Goal: Information Seeking & Learning: Learn about a topic

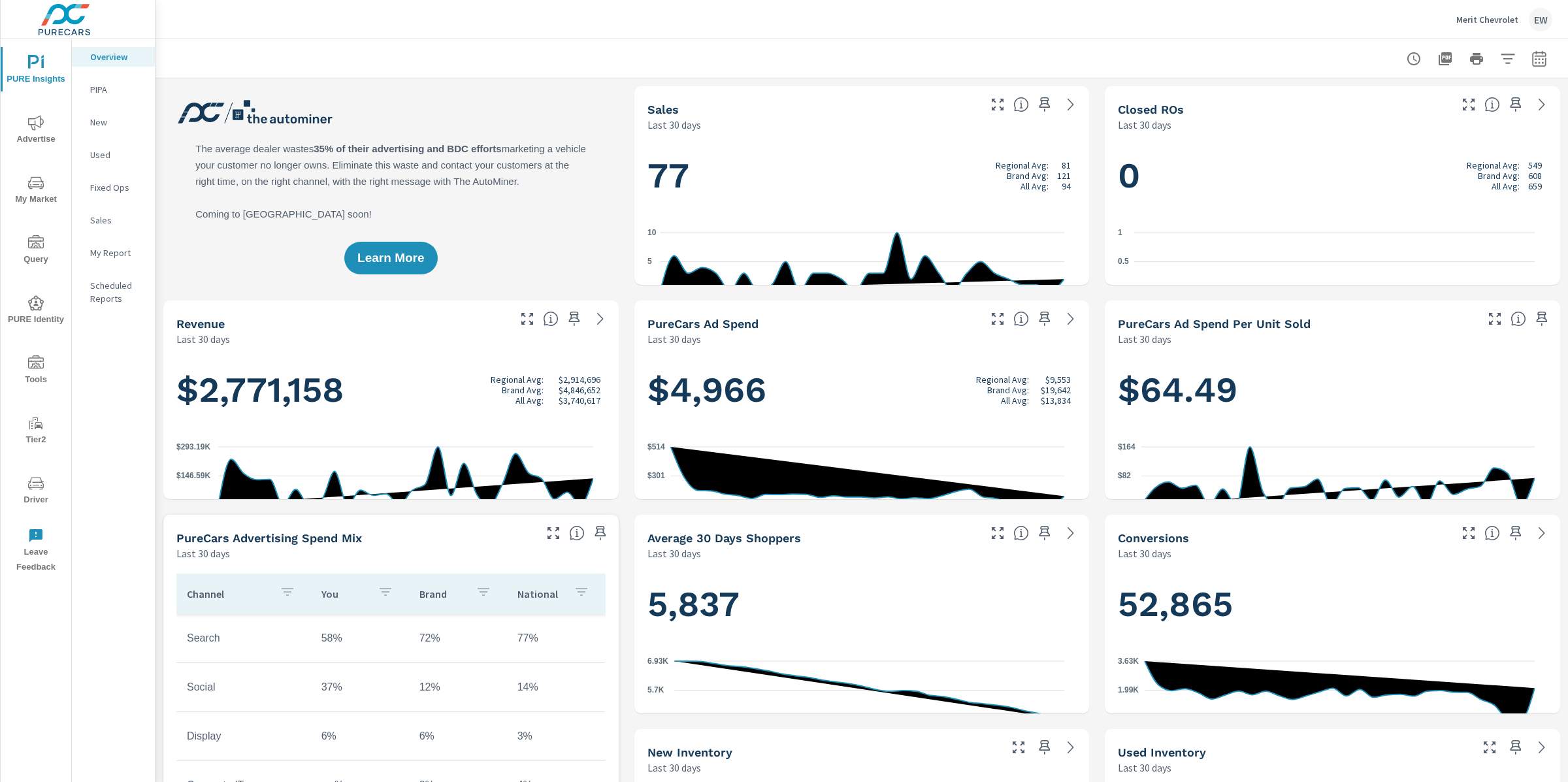
scroll to position [1, 0]
click at [38, 123] on icon "nav menu" at bounding box center [35, 123] width 16 height 16
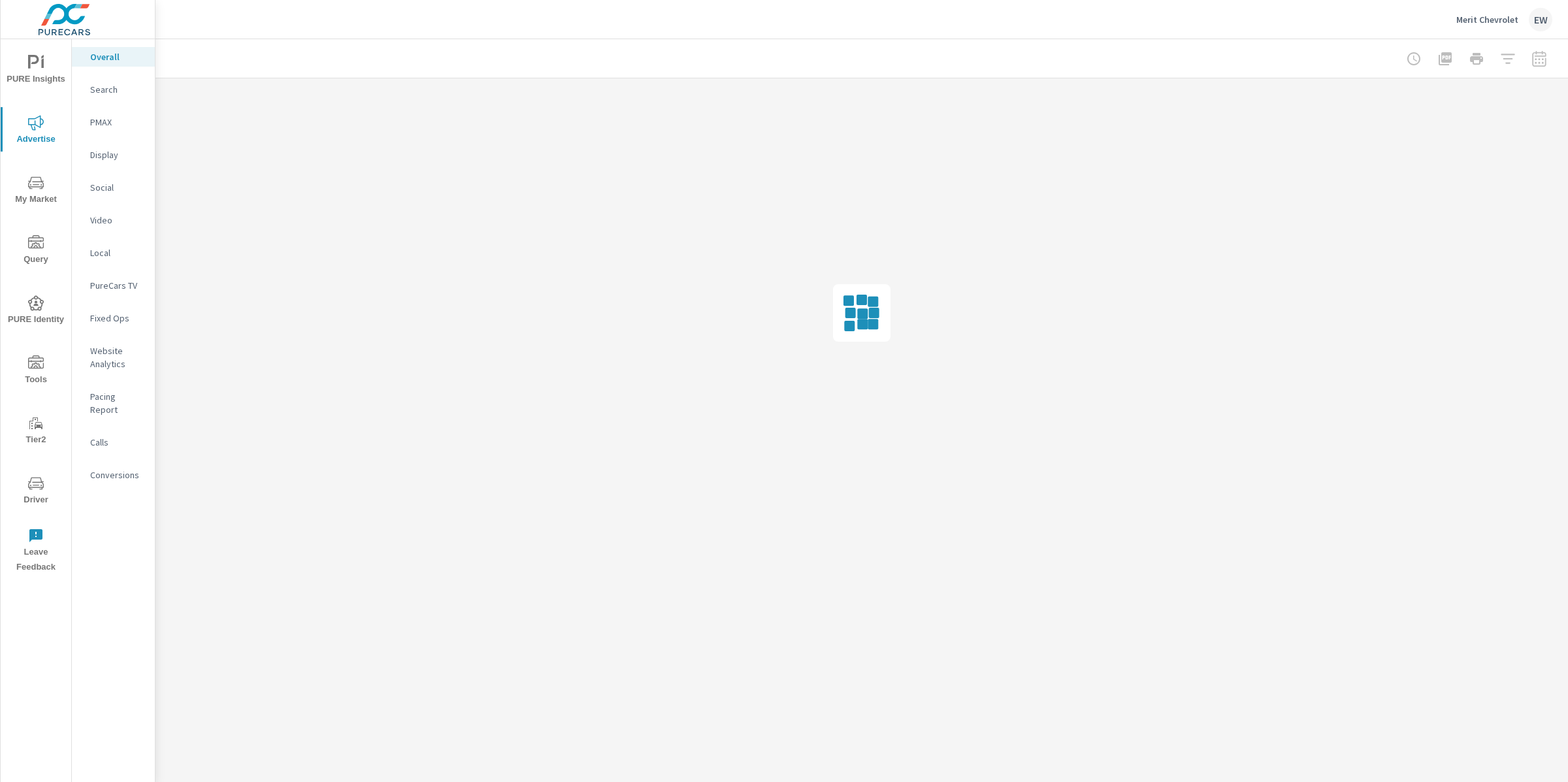
click at [101, 95] on p "Search" at bounding box center [117, 89] width 54 height 13
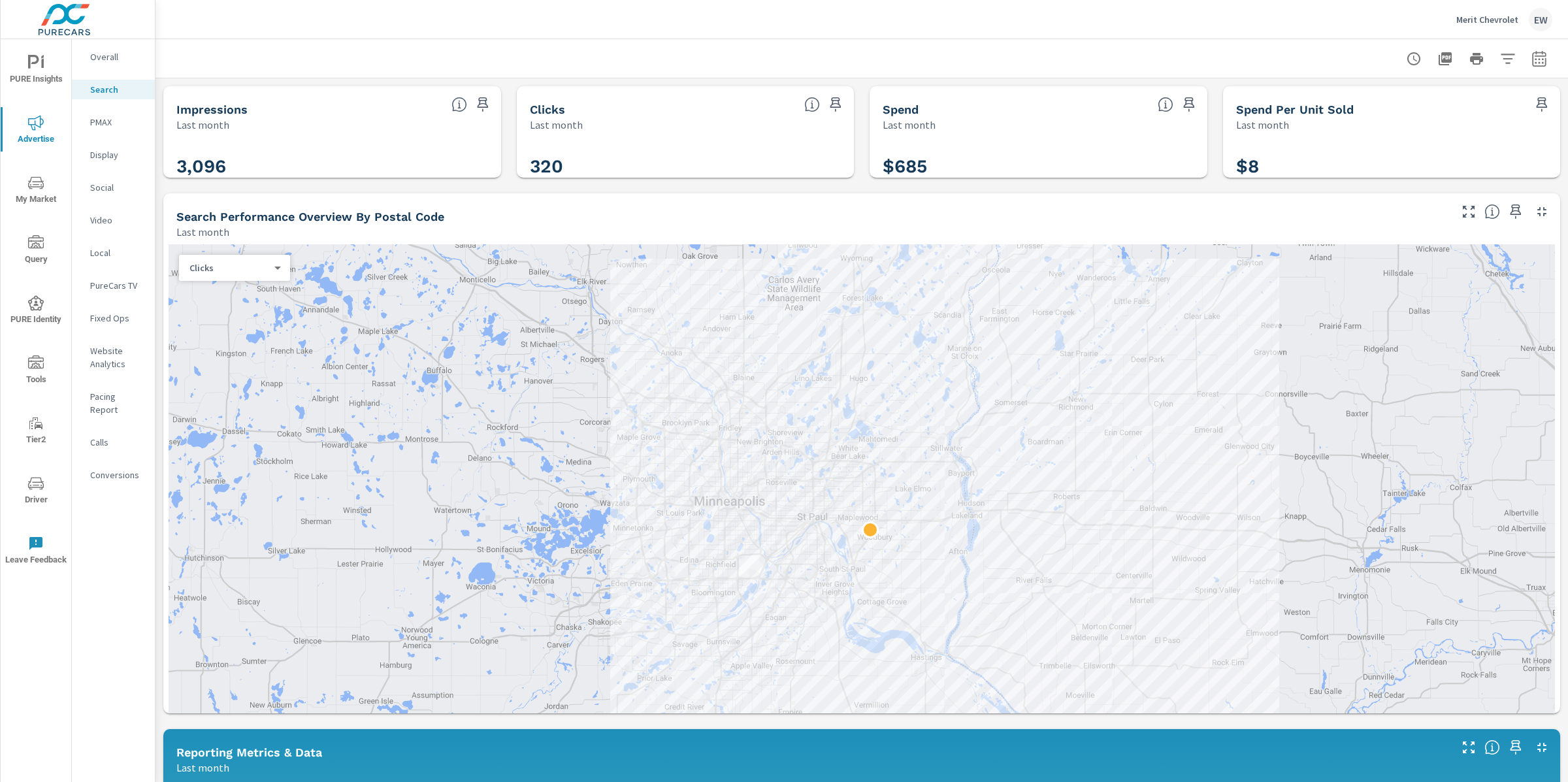
click at [161, 402] on div "Impressions Last month 3,096 Clicks Last month 320 Spend Last month $685 Spend …" at bounding box center [862, 774] width 1413 height 1393
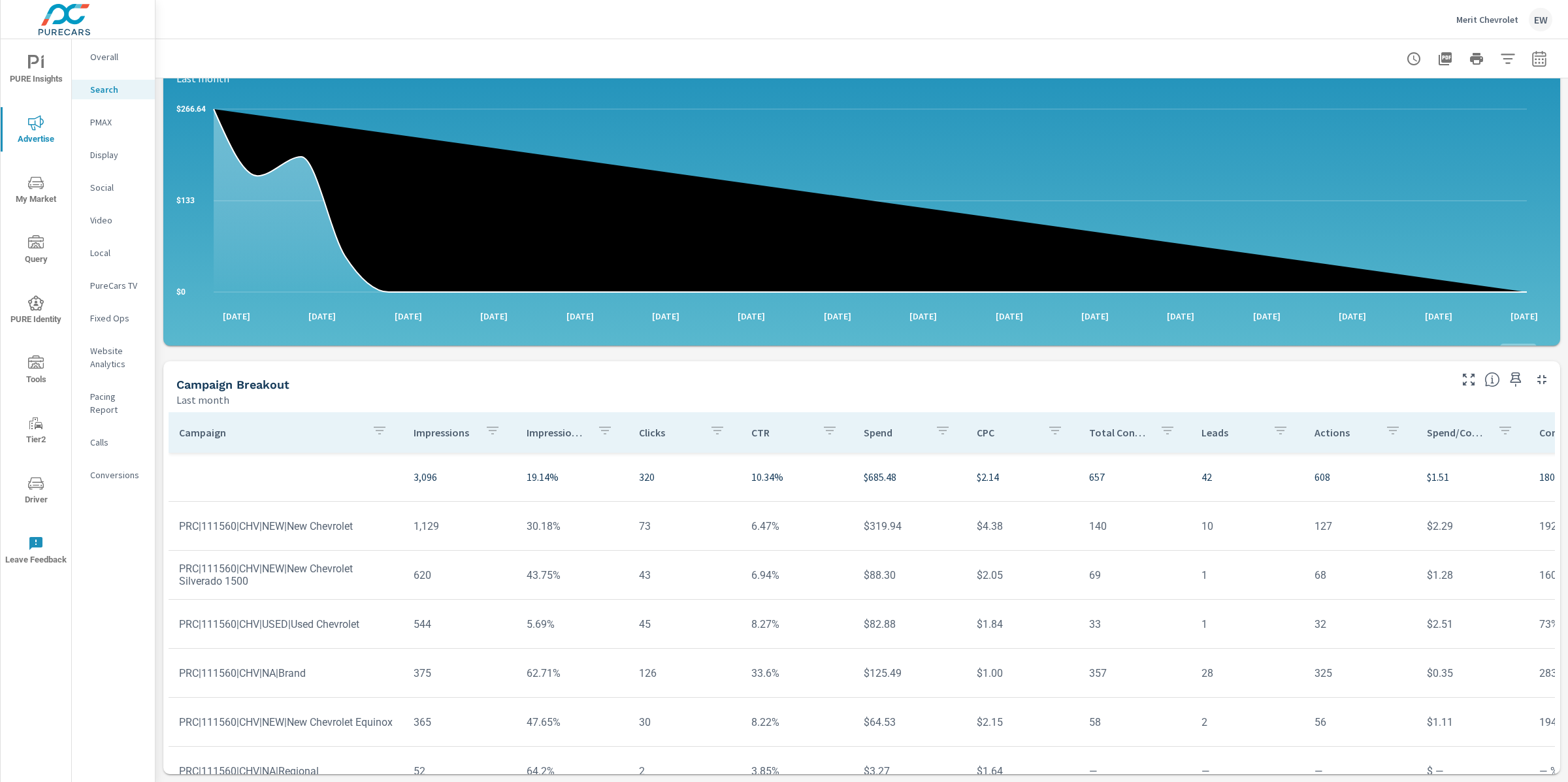
scroll to position [1037, 0]
click at [559, 559] on td "43.75%" at bounding box center [572, 575] width 112 height 33
drag, startPoint x: 181, startPoint y: 475, endPoint x: 338, endPoint y: 475, distance: 157.0
click at [338, 552] on td "PRC|111560|CHV|NEW|New Chevrolet Silverado 1500" at bounding box center [286, 574] width 235 height 46
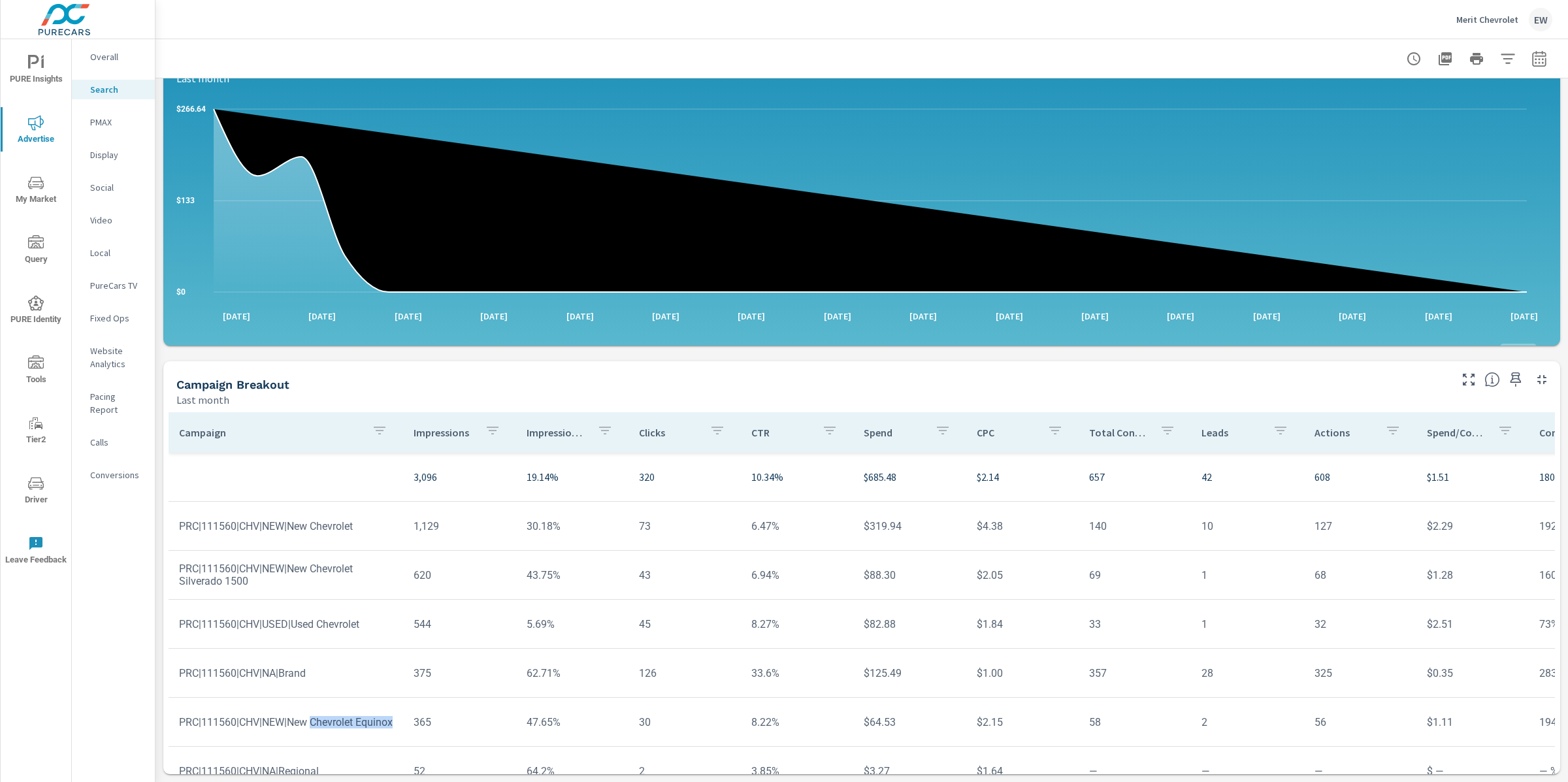
drag, startPoint x: 182, startPoint y: 620, endPoint x: 331, endPoint y: 626, distance: 149.1
click at [331, 705] on td "PRC|111560|CHV|NEW|New Chevrolet Equinox" at bounding box center [286, 722] width 235 height 33
drag, startPoint x: 183, startPoint y: 720, endPoint x: 359, endPoint y: 717, distance: 176.0
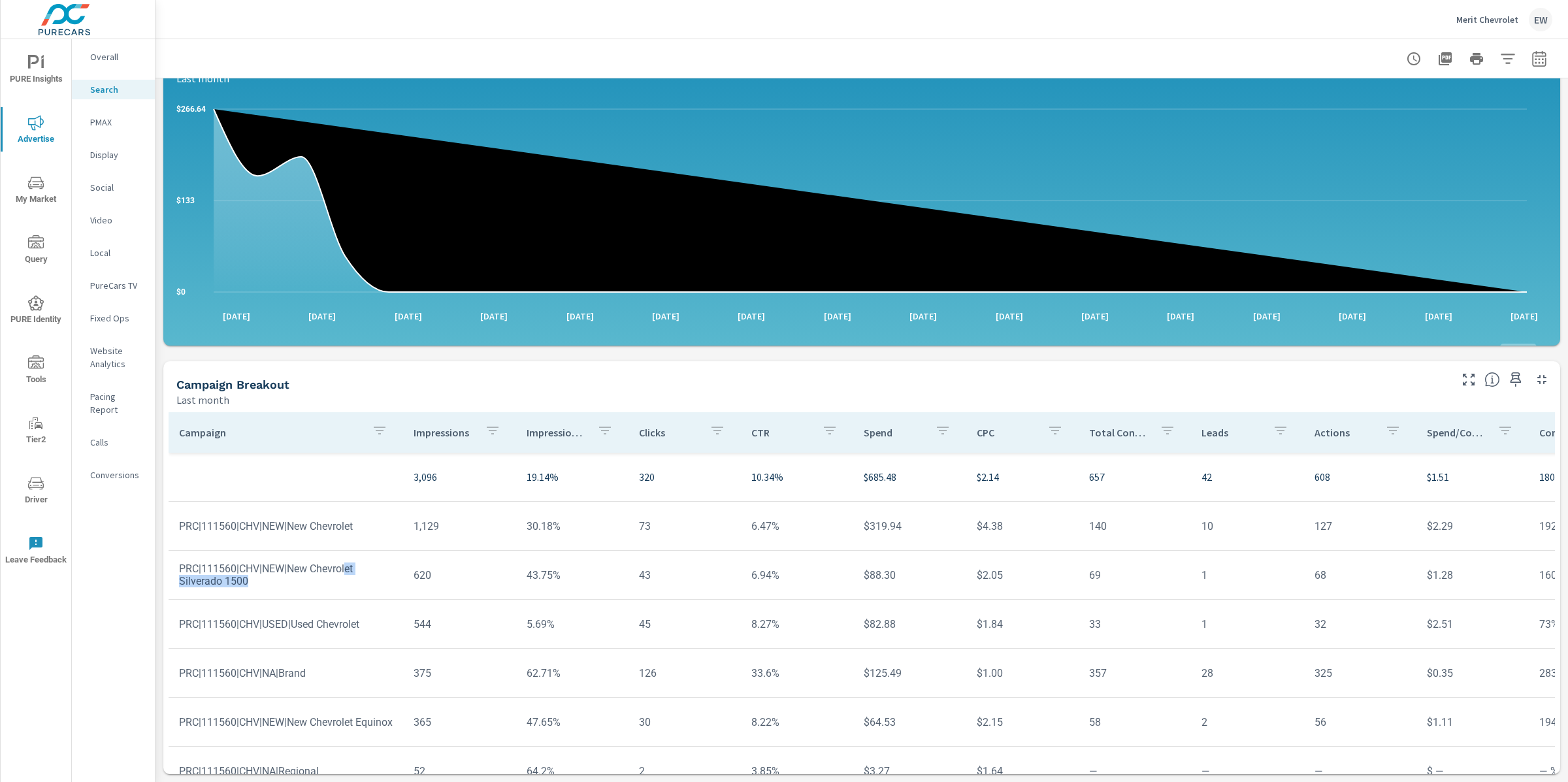
drag, startPoint x: 322, startPoint y: 471, endPoint x: 227, endPoint y: 471, distance: 95.0
click at [227, 552] on td "PRC|111560|CHV|NEW|New Chevrolet Silverado 1500" at bounding box center [286, 574] width 235 height 46
click at [103, 129] on p "PMAX" at bounding box center [117, 122] width 54 height 13
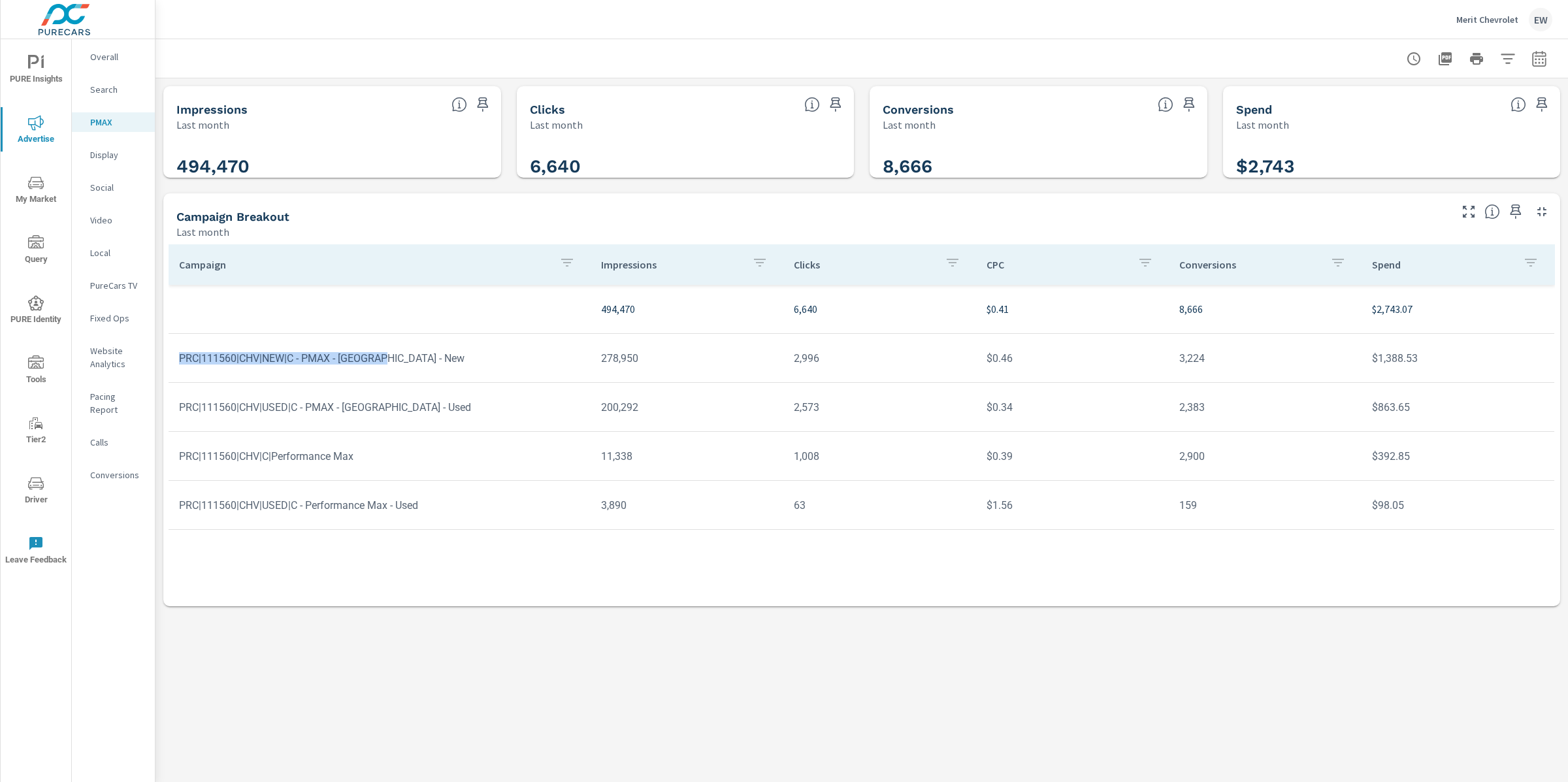
drag, startPoint x: 182, startPoint y: 389, endPoint x: 477, endPoint y: 393, distance: 295.0
click at [477, 375] on td "PRC|111560|CHV|NEW|C - PMAX - [GEOGRAPHIC_DATA] - New" at bounding box center [379, 358] width 422 height 33
drag, startPoint x: 1424, startPoint y: 436, endPoint x: 1354, endPoint y: 437, distance: 70.0
click at [1354, 432] on tr "PRC|111560|CHV|USED|C - PMAX - [GEOGRAPHIC_DATA] - Used 200,292 2,573 $0.34 2,3…" at bounding box center [861, 407] width 1386 height 49
click at [445, 375] on td "PRC|111560|CHV|NEW|C - PMAX - [GEOGRAPHIC_DATA] - New" at bounding box center [379, 358] width 422 height 33
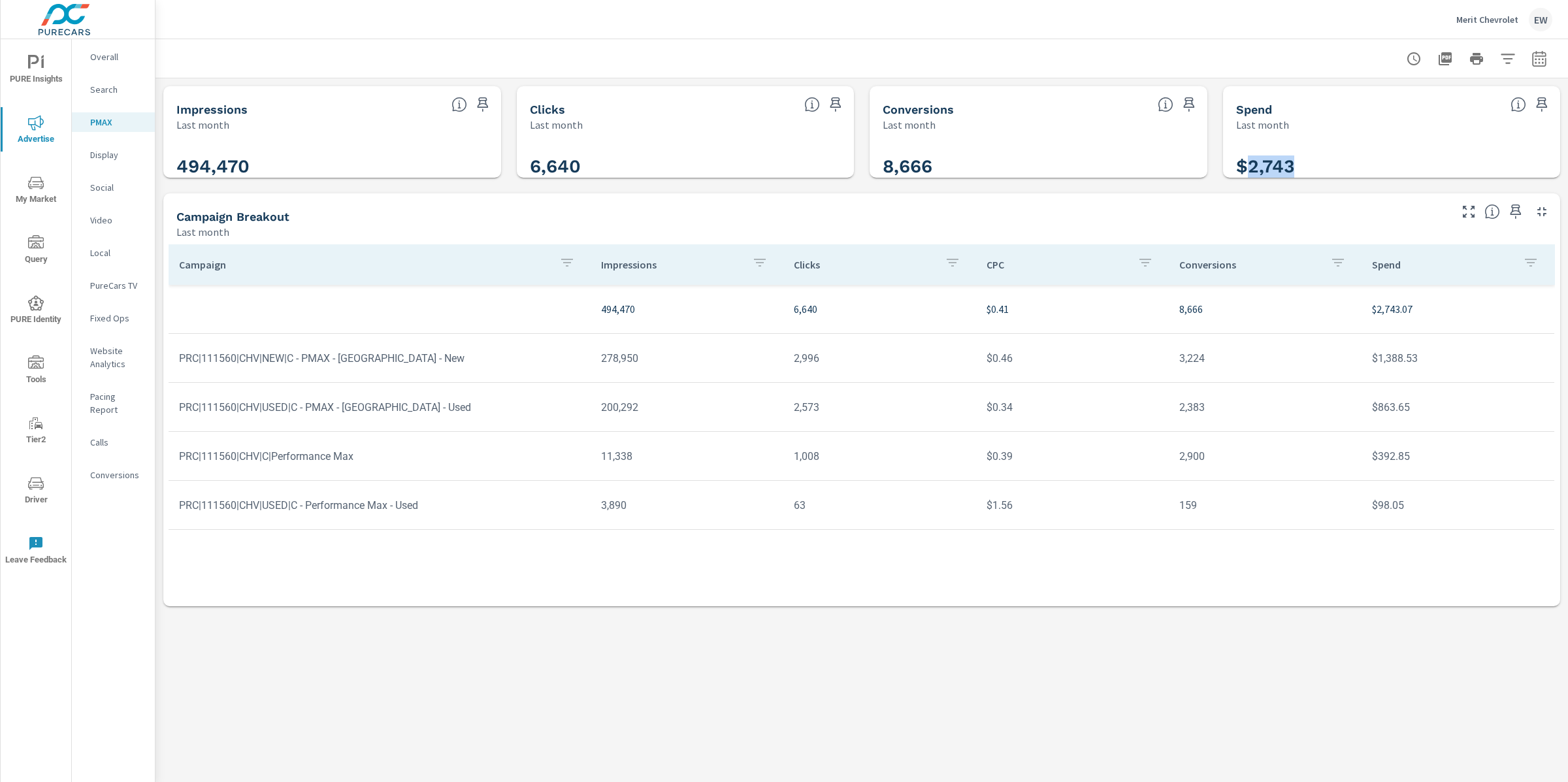
drag, startPoint x: 1257, startPoint y: 168, endPoint x: 1312, endPoint y: 173, distance: 55.2
click at [1312, 173] on h3 "$2,743" at bounding box center [1392, 167] width 311 height 23
click at [523, 375] on td "PRC|111560|CHV|NEW|C - PMAX - [GEOGRAPHIC_DATA] - New" at bounding box center [379, 358] width 422 height 33
click at [103, 95] on p "Search" at bounding box center [117, 89] width 54 height 13
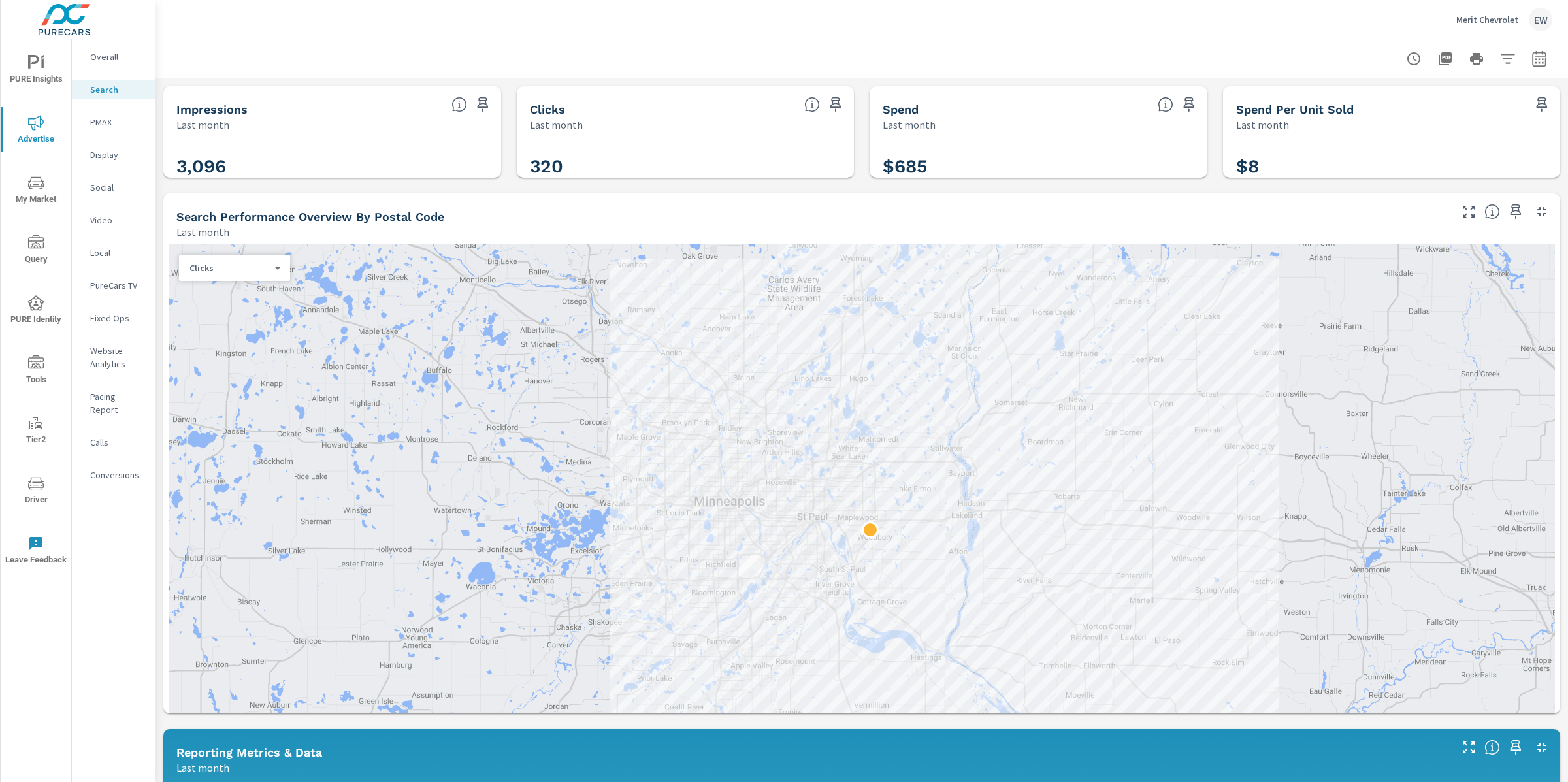
click at [162, 191] on div "Impressions Last month 3,096 Clicks Last month 320 Spend Last month $685 Spend …" at bounding box center [862, 774] width 1413 height 1393
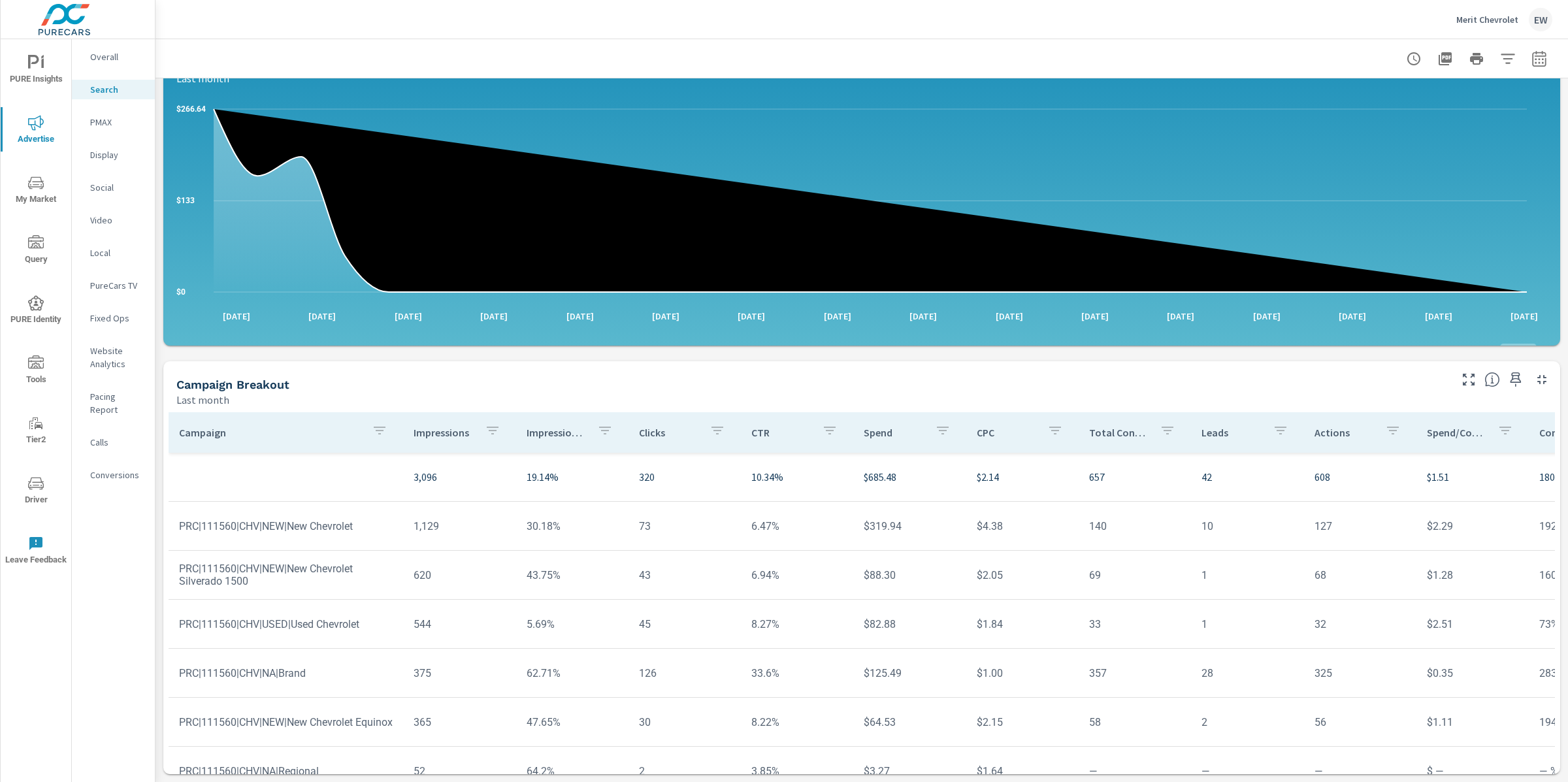
scroll to position [8, 0]
drag, startPoint x: 326, startPoint y: 471, endPoint x: 180, endPoint y: 464, distance: 146.2
click at [180, 552] on td "PRC|111560|CHV|NEW|New Chevrolet Silverado 1500" at bounding box center [286, 574] width 235 height 46
drag, startPoint x: 284, startPoint y: 617, endPoint x: 171, endPoint y: 604, distance: 113.7
click at [171, 705] on td "PRC|111560|CHV|NEW|New Chevrolet Equinox" at bounding box center [286, 722] width 235 height 33
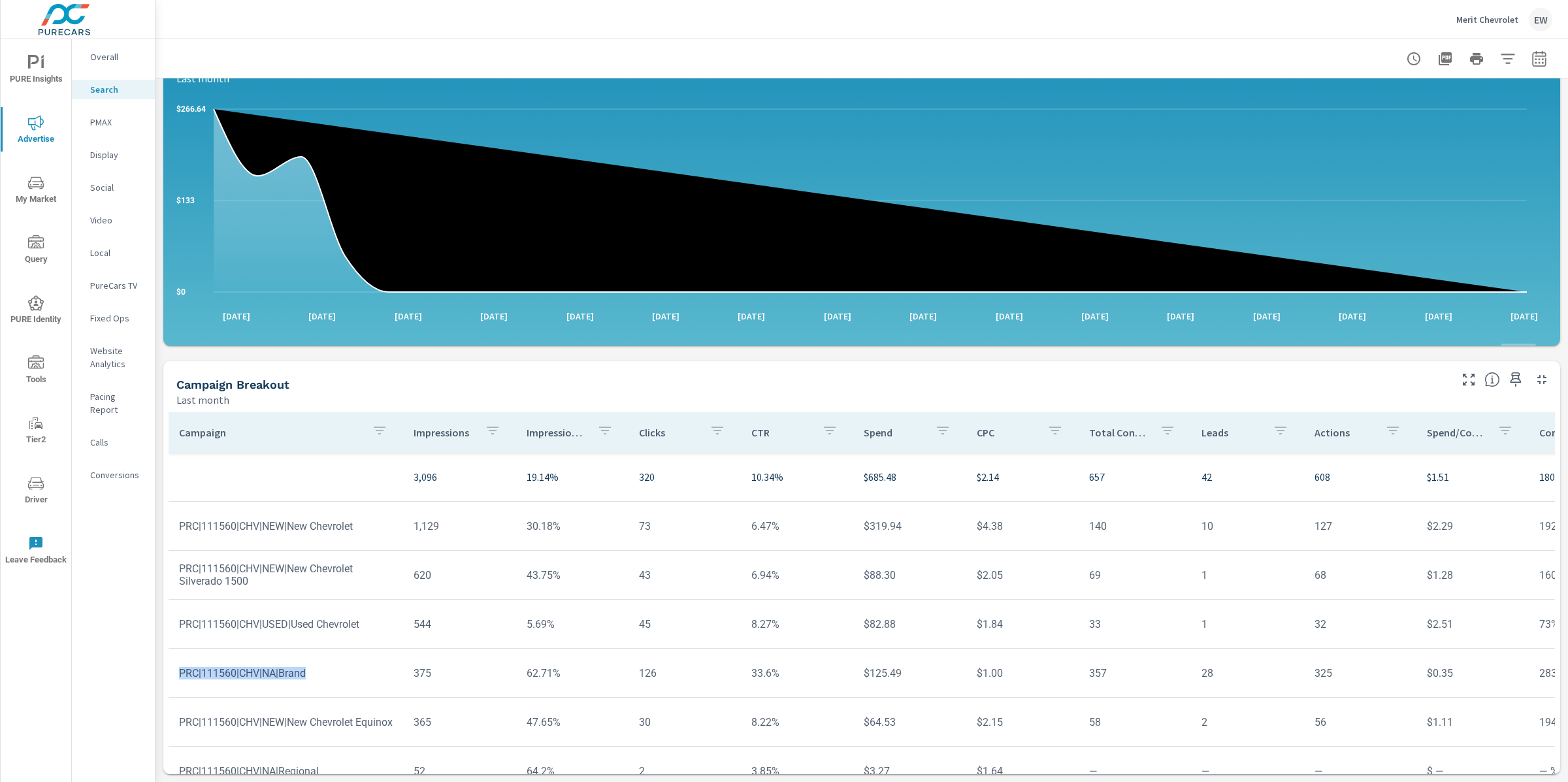
drag, startPoint x: 336, startPoint y: 562, endPoint x: 177, endPoint y: 562, distance: 159.0
click at [177, 656] on td "PRC|111560|CHV|NA|Brand" at bounding box center [286, 673] width 235 height 33
click at [112, 194] on p "Social" at bounding box center [117, 187] width 54 height 13
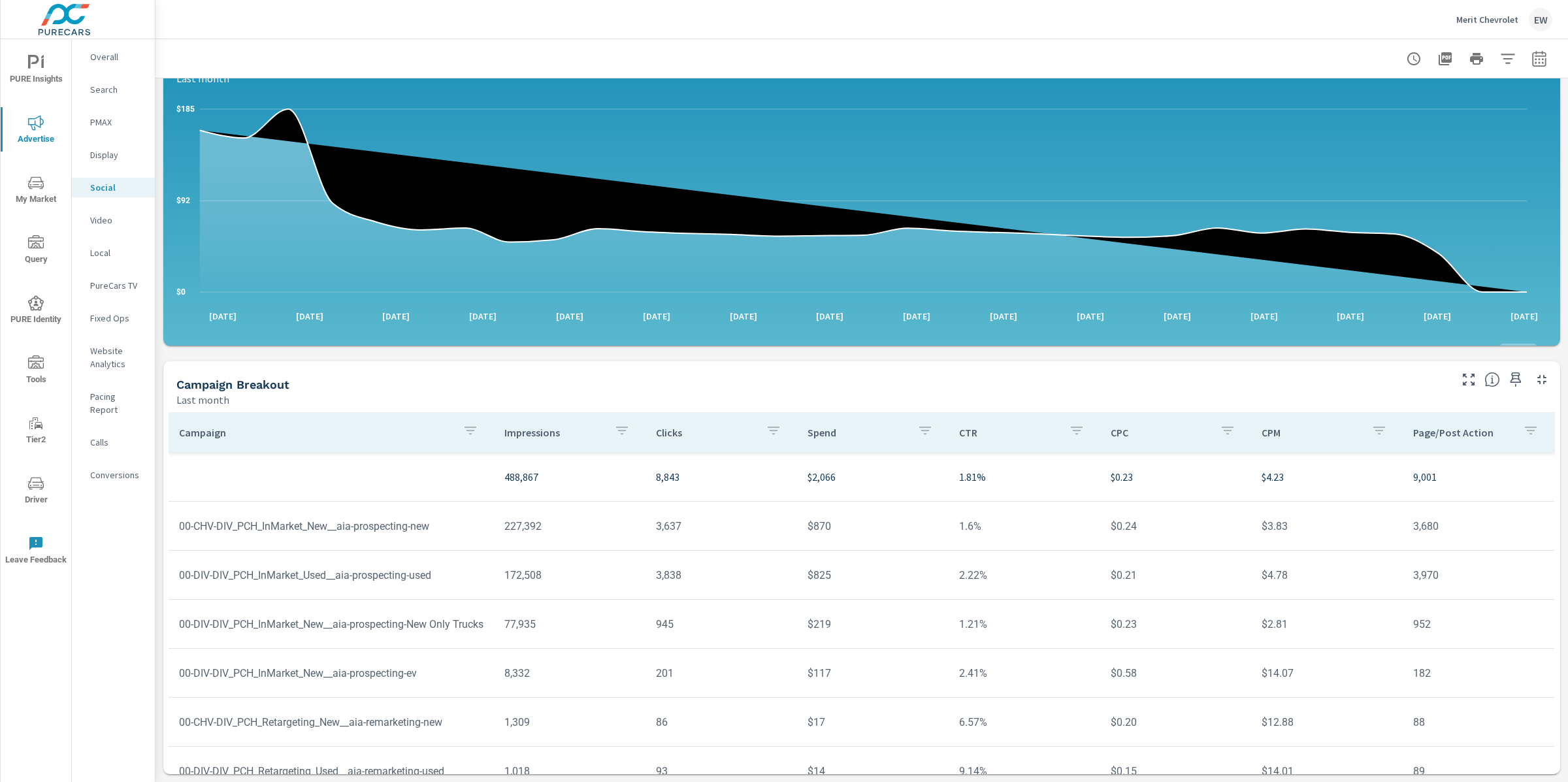
scroll to position [367, 0]
click at [359, 608] on td "00-DIV-DIV_PCH_InMarket_New__aia-prospecting-New Only Trucks" at bounding box center [331, 624] width 326 height 33
drag, startPoint x: 1402, startPoint y: 526, endPoint x: 1443, endPoint y: 526, distance: 41.0
click at [1443, 608] on td "952" at bounding box center [1479, 624] width 152 height 33
click at [108, 59] on p "Overall" at bounding box center [117, 56] width 54 height 13
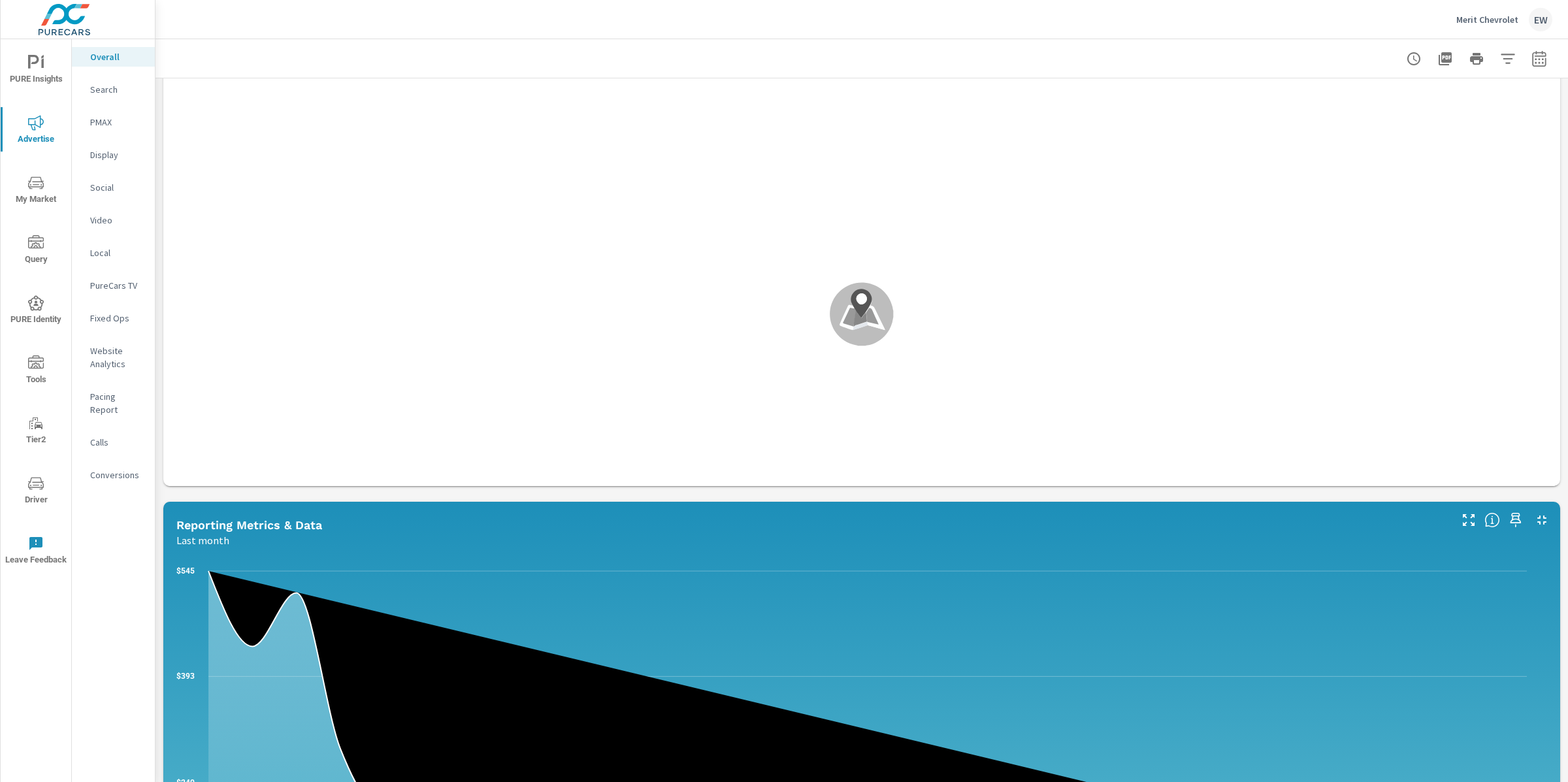
scroll to position [547, 0]
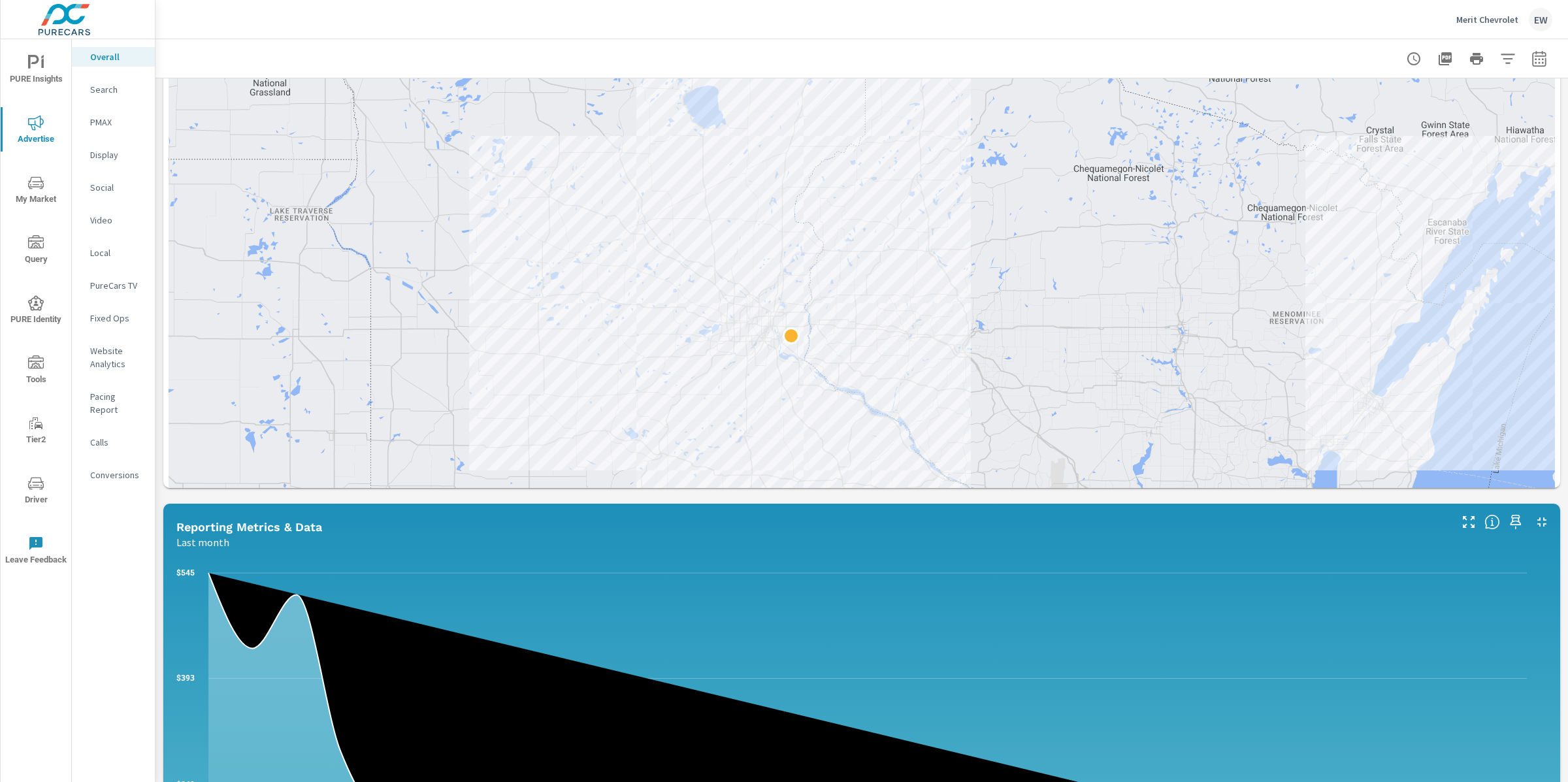
drag, startPoint x: 556, startPoint y: 280, endPoint x: 481, endPoint y: 305, distance: 79.1
click at [481, 305] on div at bounding box center [862, 296] width 1387 height 553
click at [159, 323] on div "Paid Media Performance Last month $5,795 Spend $70.67 Spend Per Unit Sold 1,006…" at bounding box center [862, 442] width 1413 height 1822
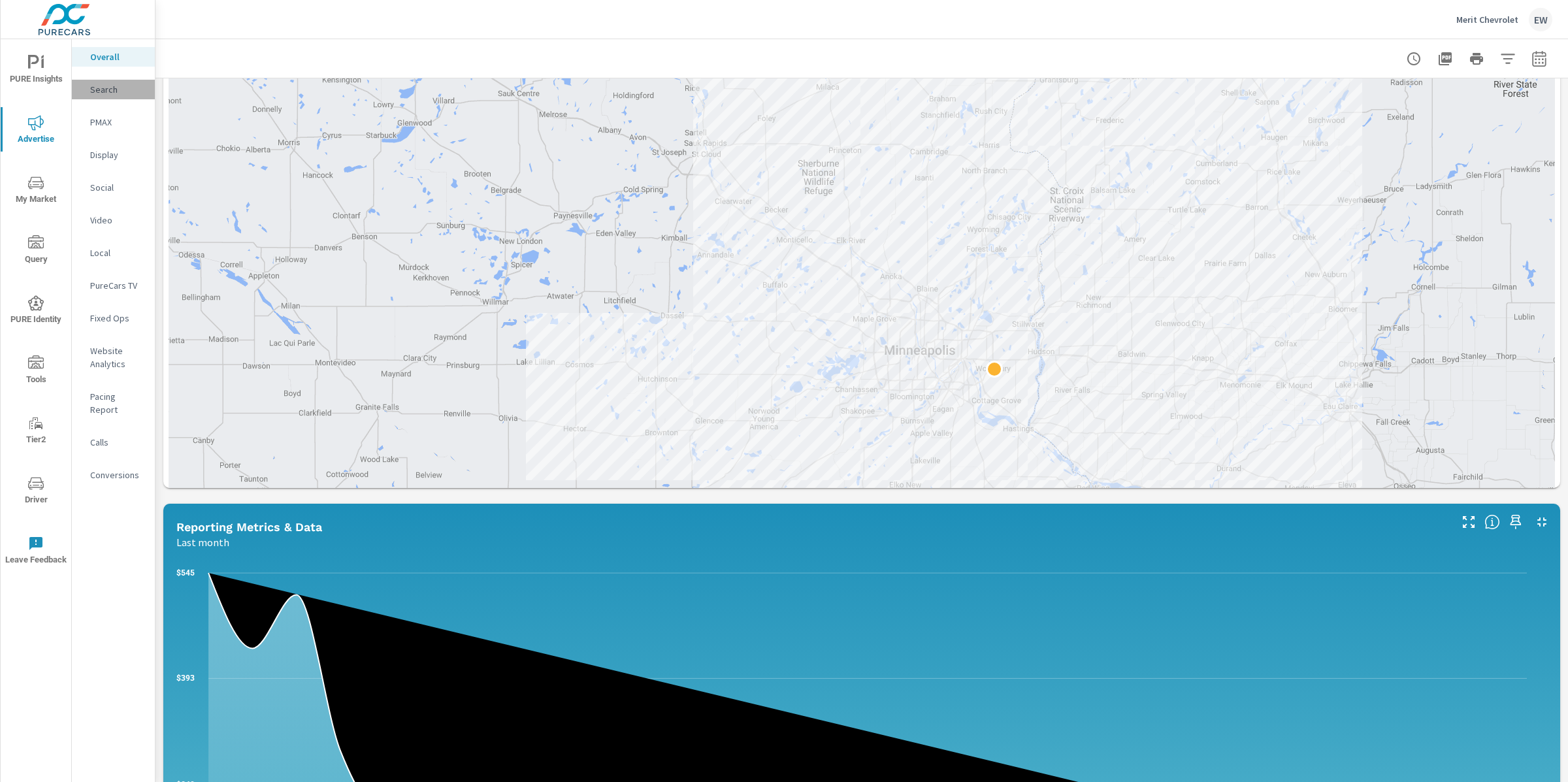
click at [111, 93] on p "Search" at bounding box center [117, 89] width 54 height 13
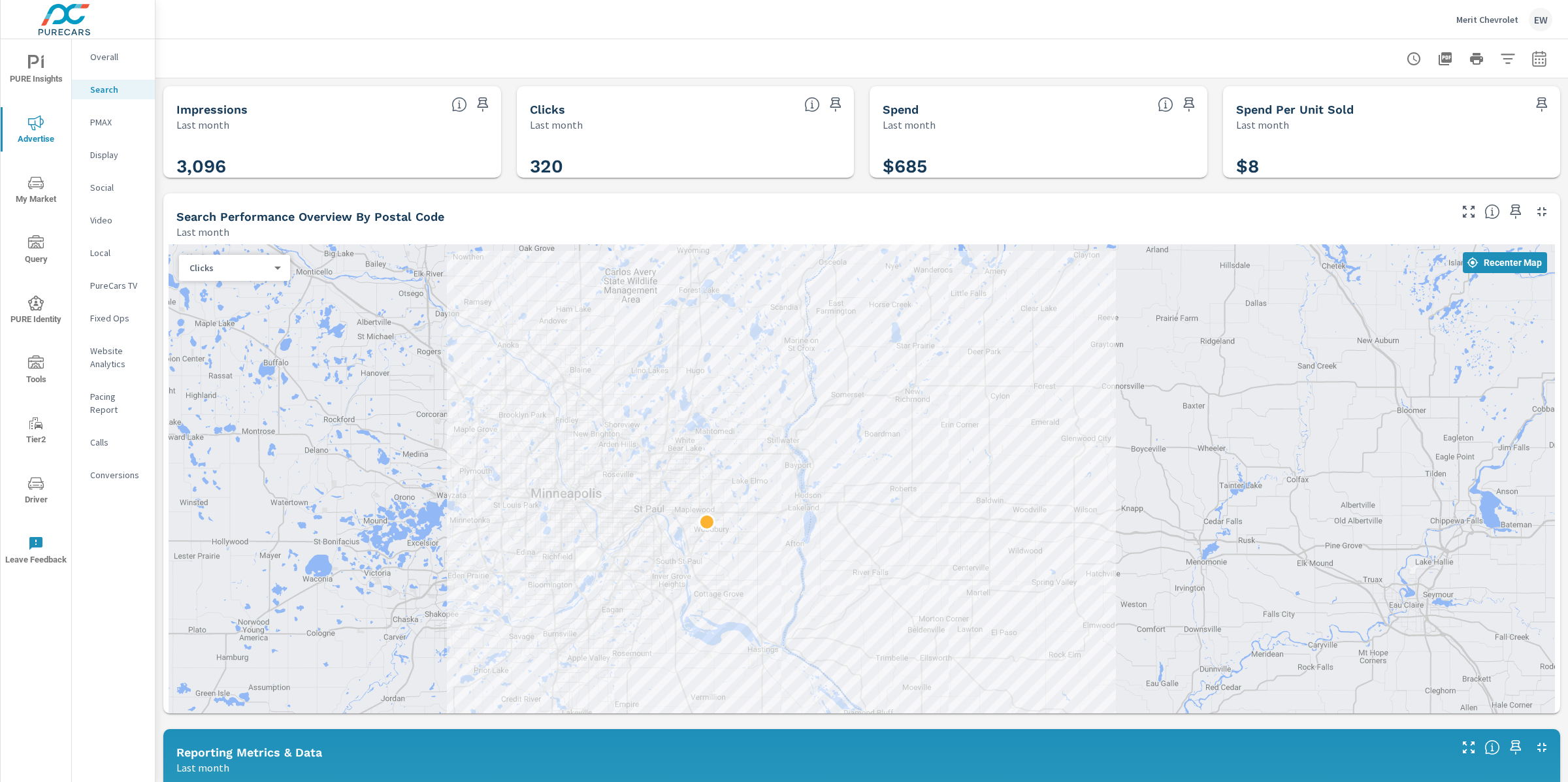
drag, startPoint x: 567, startPoint y: 486, endPoint x: 406, endPoint y: 476, distance: 161.3
click at [406, 476] on div at bounding box center [862, 521] width 1387 height 553
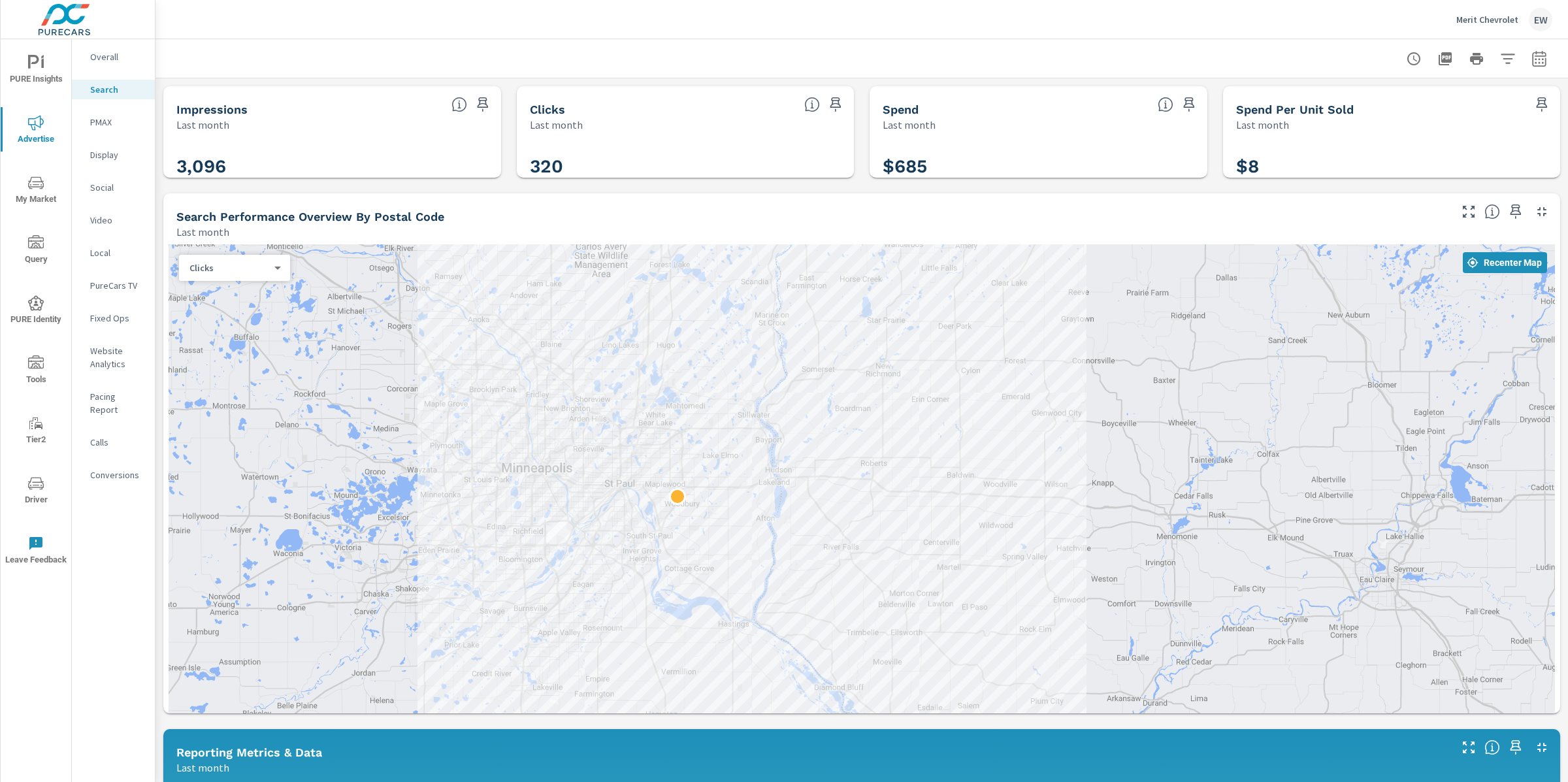
drag, startPoint x: 1181, startPoint y: 508, endPoint x: 1145, endPoint y: 486, distance: 42.2
click at [1145, 486] on div at bounding box center [862, 521] width 1387 height 553
click at [162, 202] on div "Impressions Last month 3,096 Clicks Last month 320 Spend Last month $685 Spend …" at bounding box center [862, 774] width 1413 height 1393
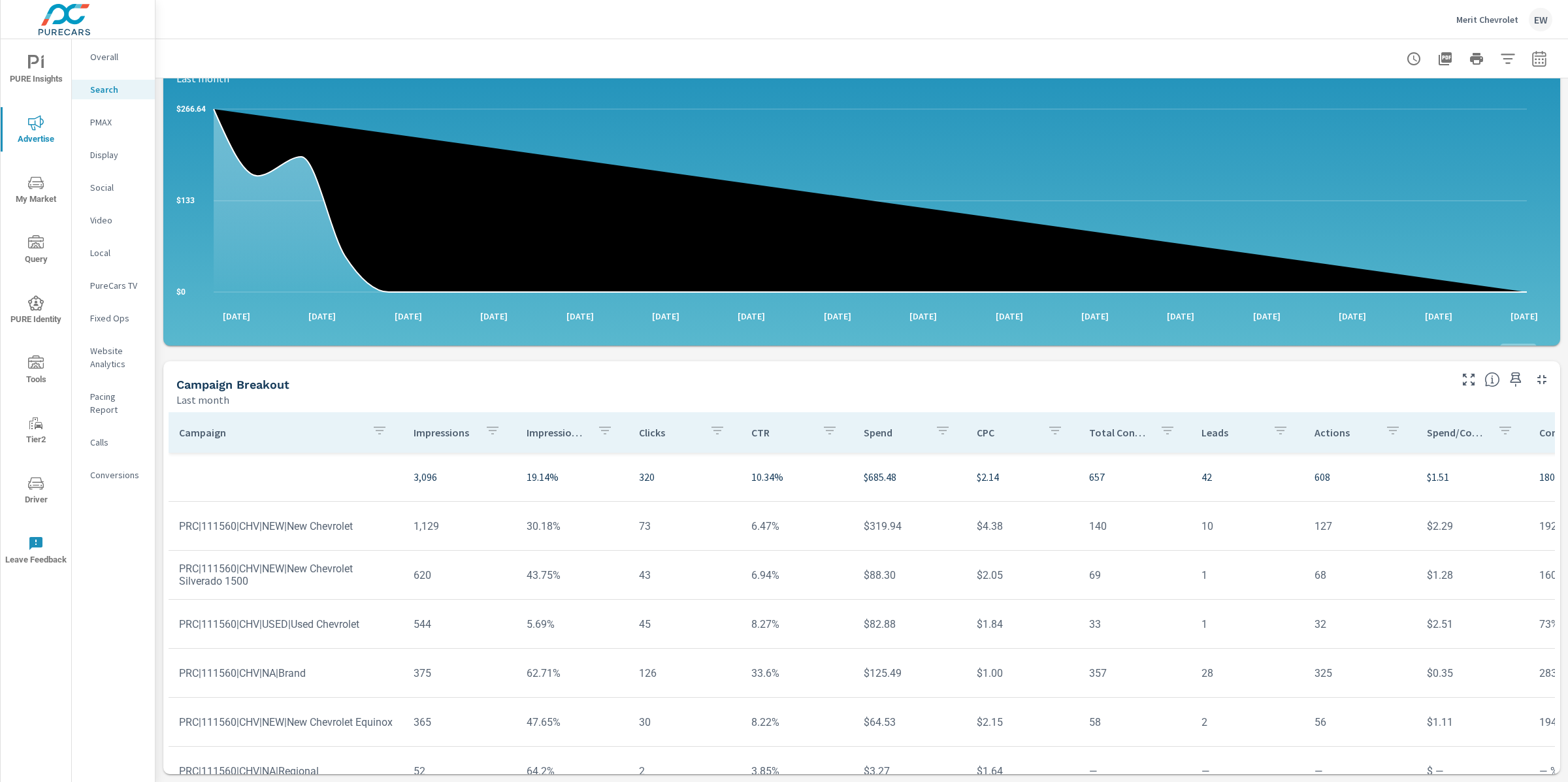
scroll to position [1037, 0]
drag, startPoint x: 344, startPoint y: 571, endPoint x: 179, endPoint y: 571, distance: 165.0
click at [179, 656] on td "PRC|111560|CHV|NA|Brand" at bounding box center [286, 673] width 235 height 33
click at [353, 510] on td "PRC|111560|CHV|NEW|New Chevrolet" at bounding box center [286, 526] width 235 height 33
drag, startPoint x: 1209, startPoint y: 421, endPoint x: 1248, endPoint y: 426, distance: 39.3
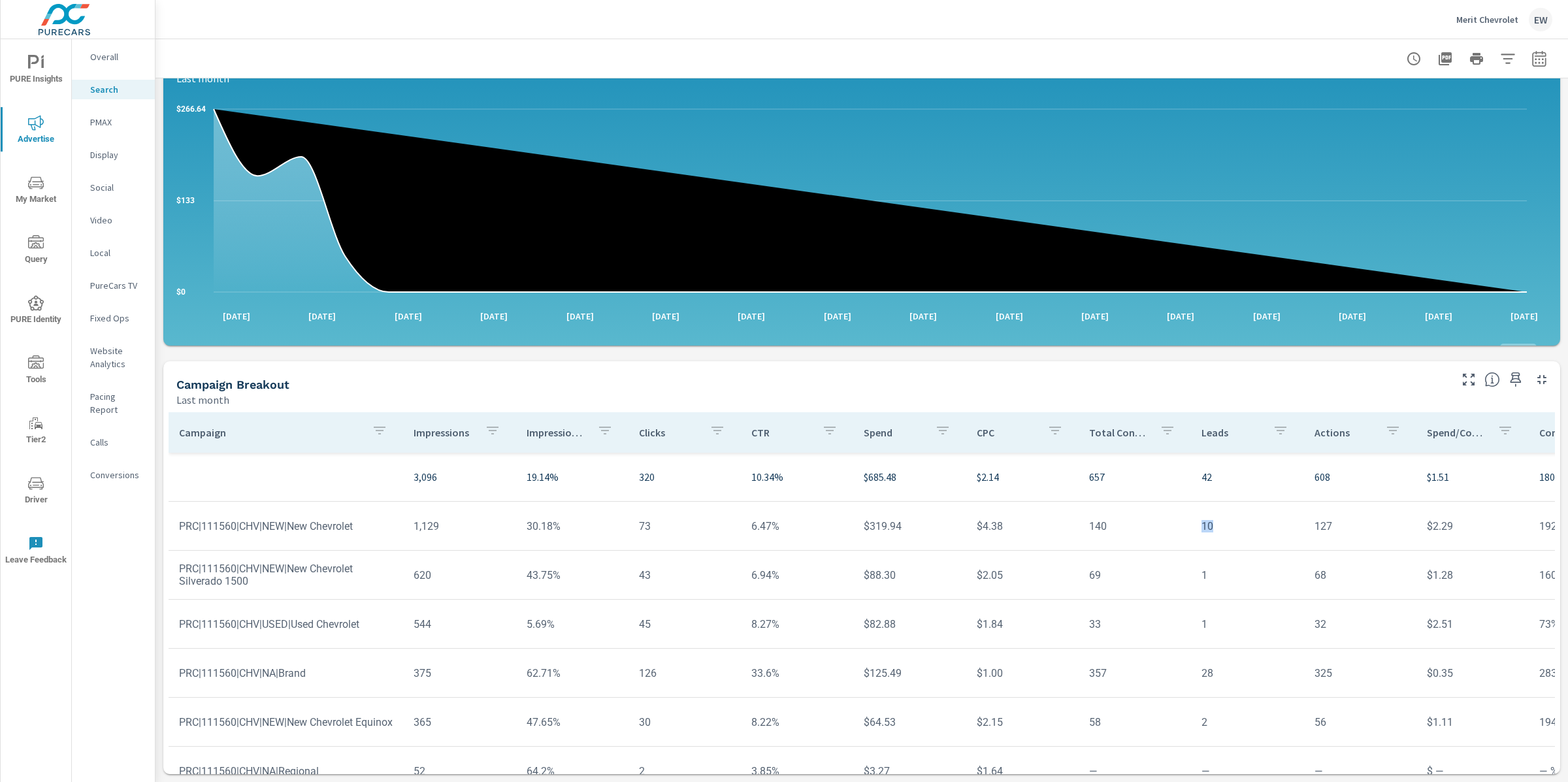
click at [1248, 510] on td "10" at bounding box center [1247, 526] width 112 height 33
drag, startPoint x: 1233, startPoint y: 571, endPoint x: 1194, endPoint y: 571, distance: 39.0
click at [1194, 649] on tr "PRC|111560|CHV|NA|Brand 375 62.71% 126 33.6% $125.49 $1.00 357 28 325 $0.35 283…" at bounding box center [1018, 673] width 1698 height 49
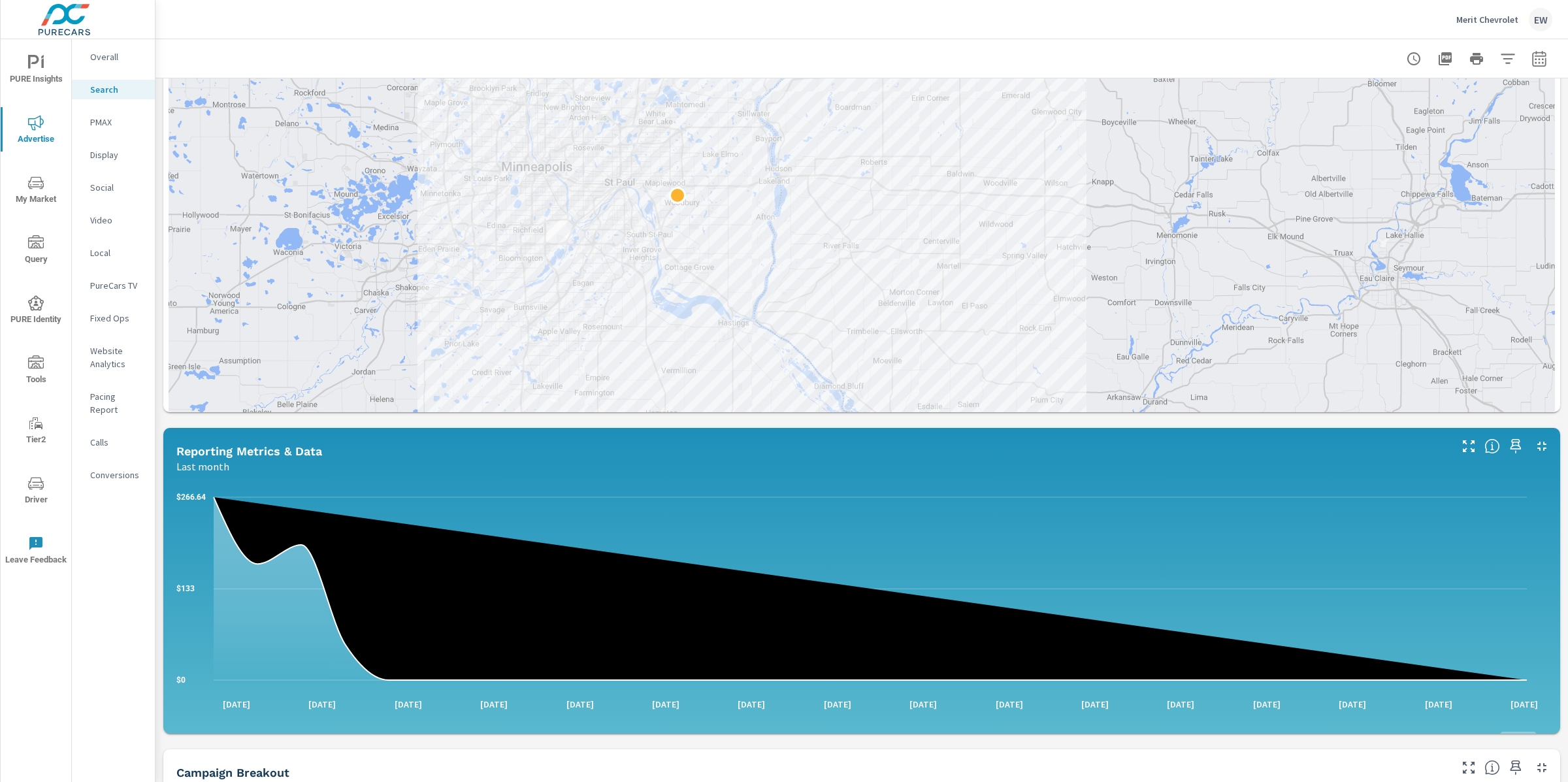
scroll to position [60, 0]
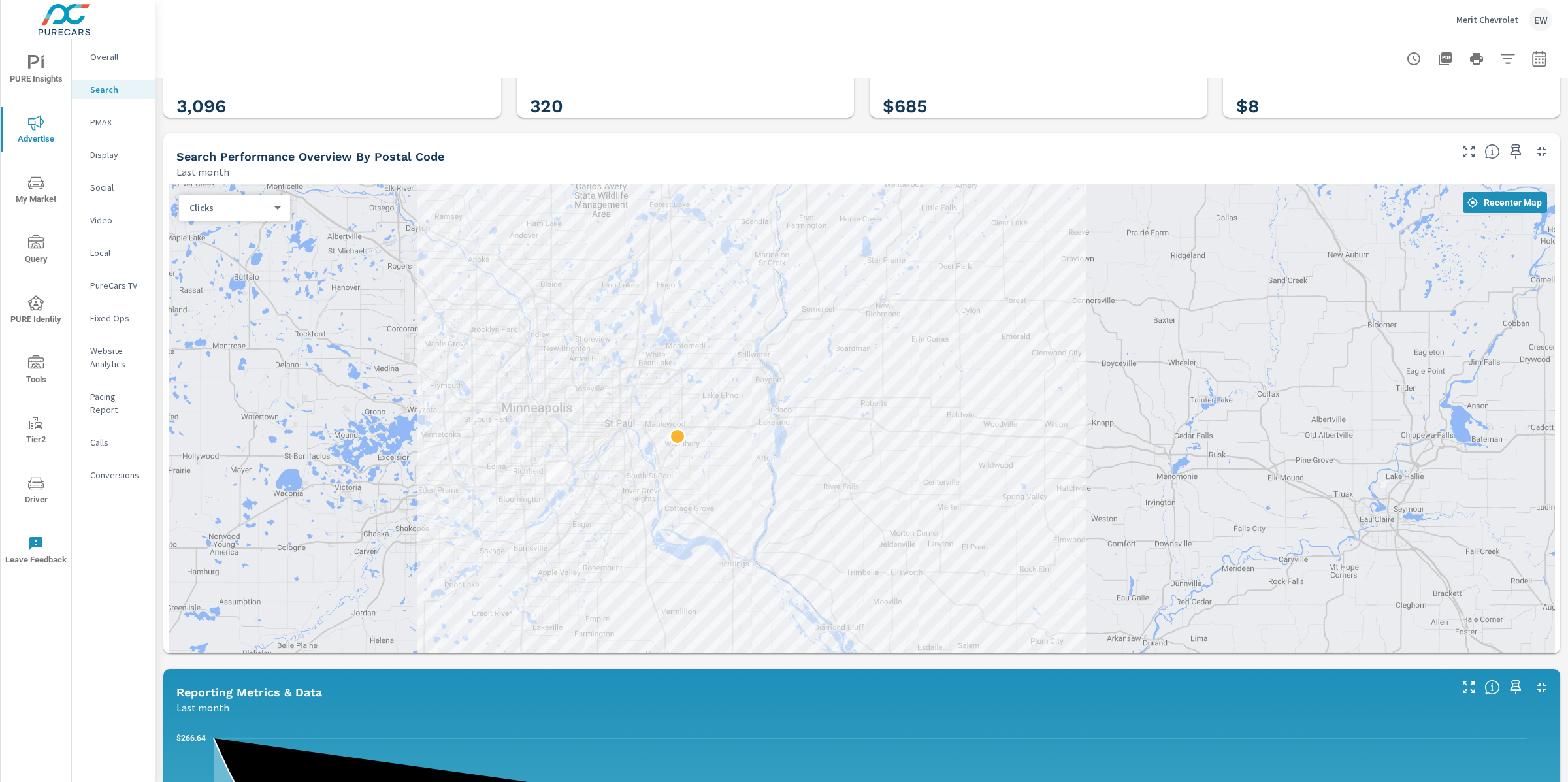
click at [32, 183] on icon "nav menu" at bounding box center [35, 183] width 16 height 16
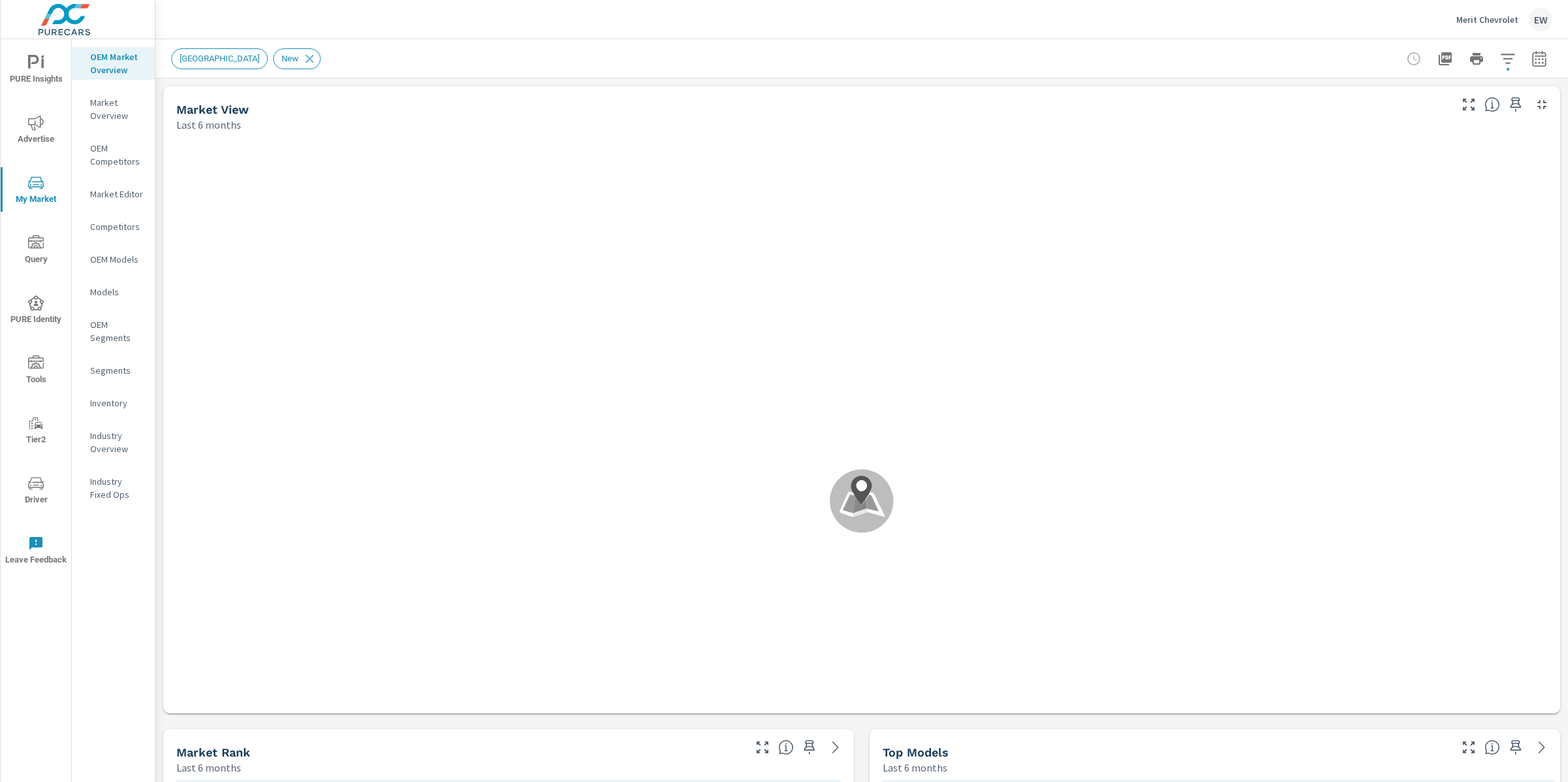
click at [35, 120] on icon "nav menu" at bounding box center [35, 123] width 16 height 15
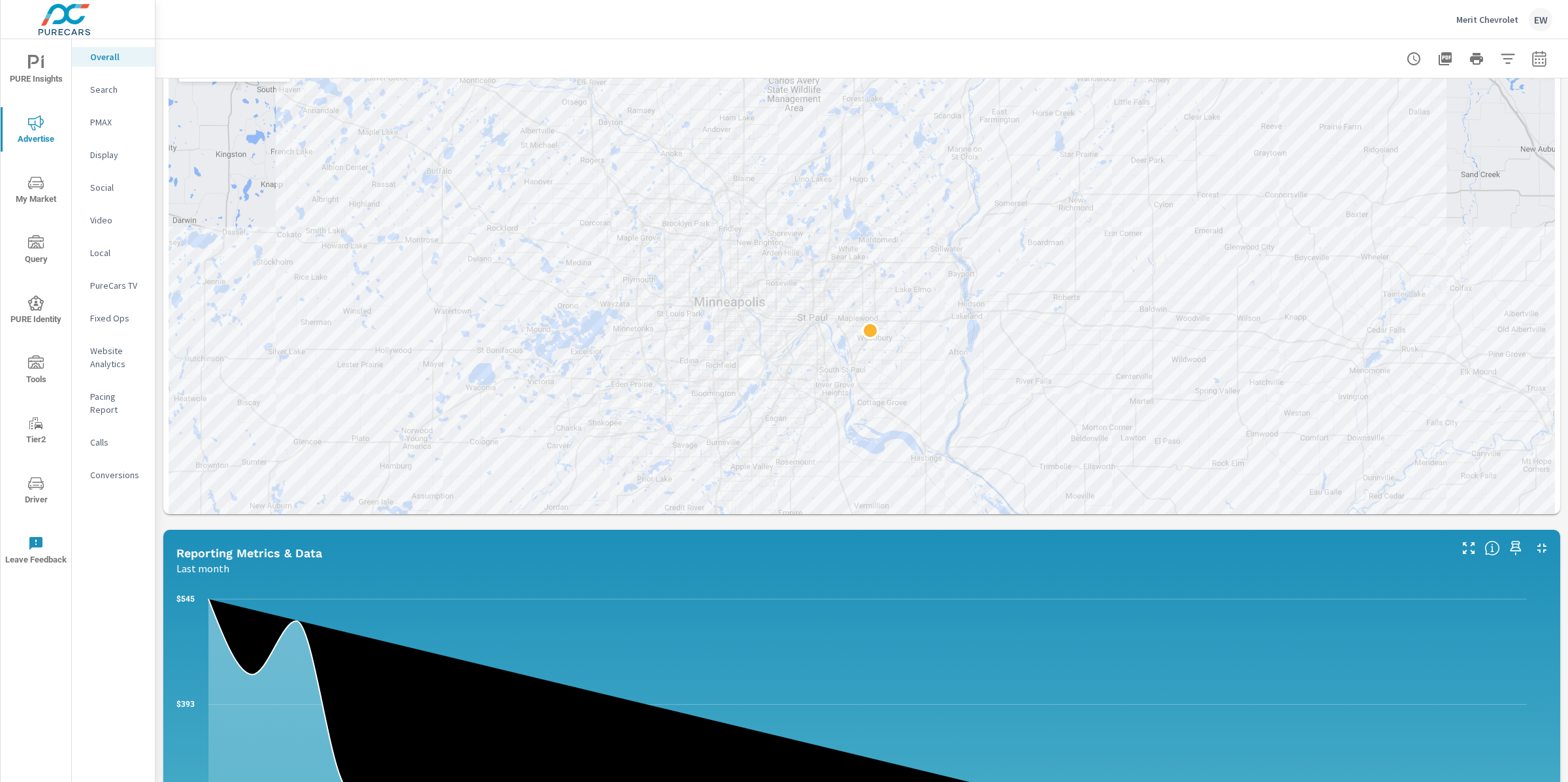
scroll to position [524, 0]
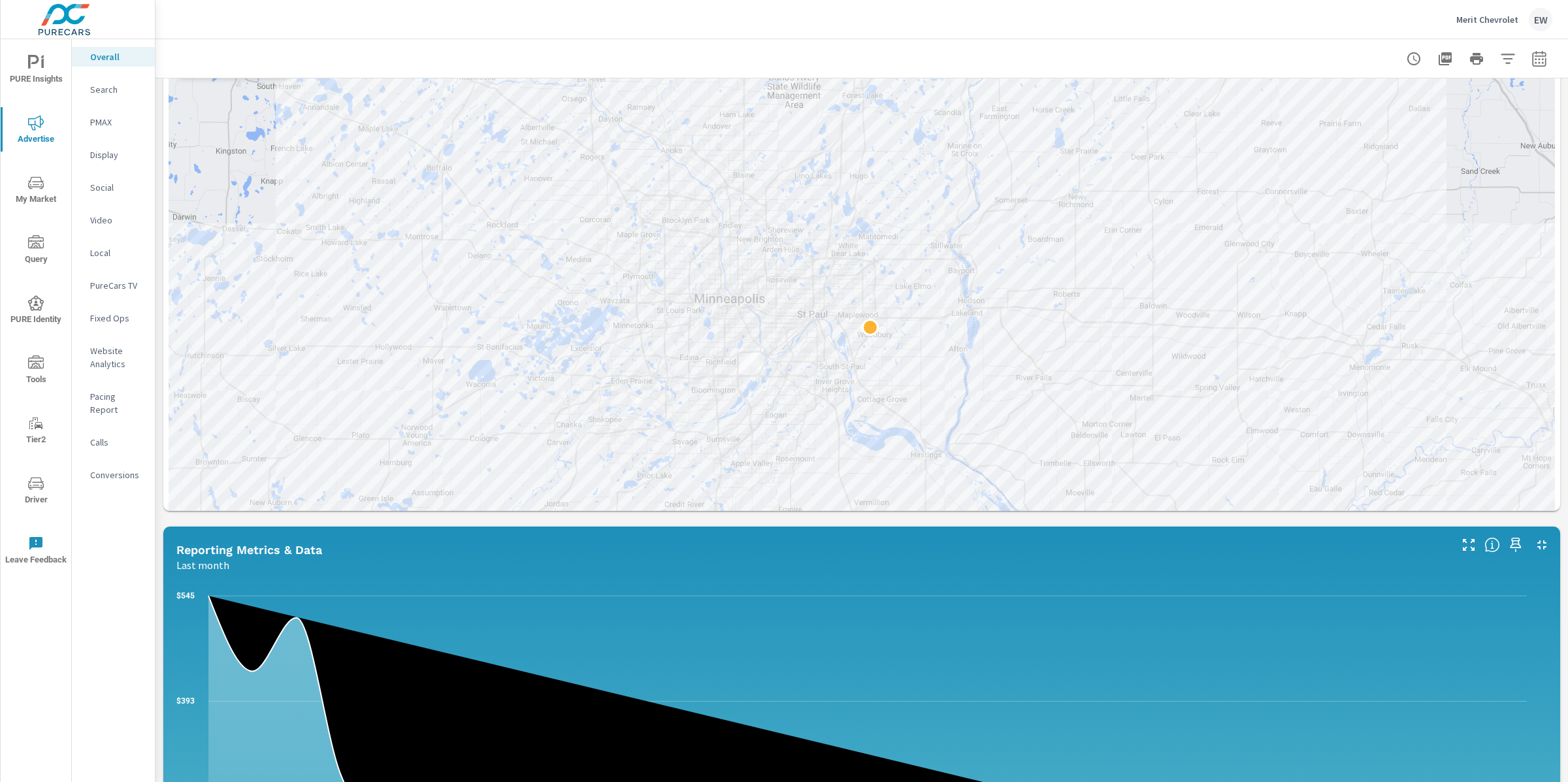
click at [270, 181] on body "PURE Insights Advertise My Market Query PURE Identity Tools Tier2 Driver Leave …" at bounding box center [784, 391] width 1568 height 782
click at [244, 200] on li "Sales" at bounding box center [232, 193] width 101 height 21
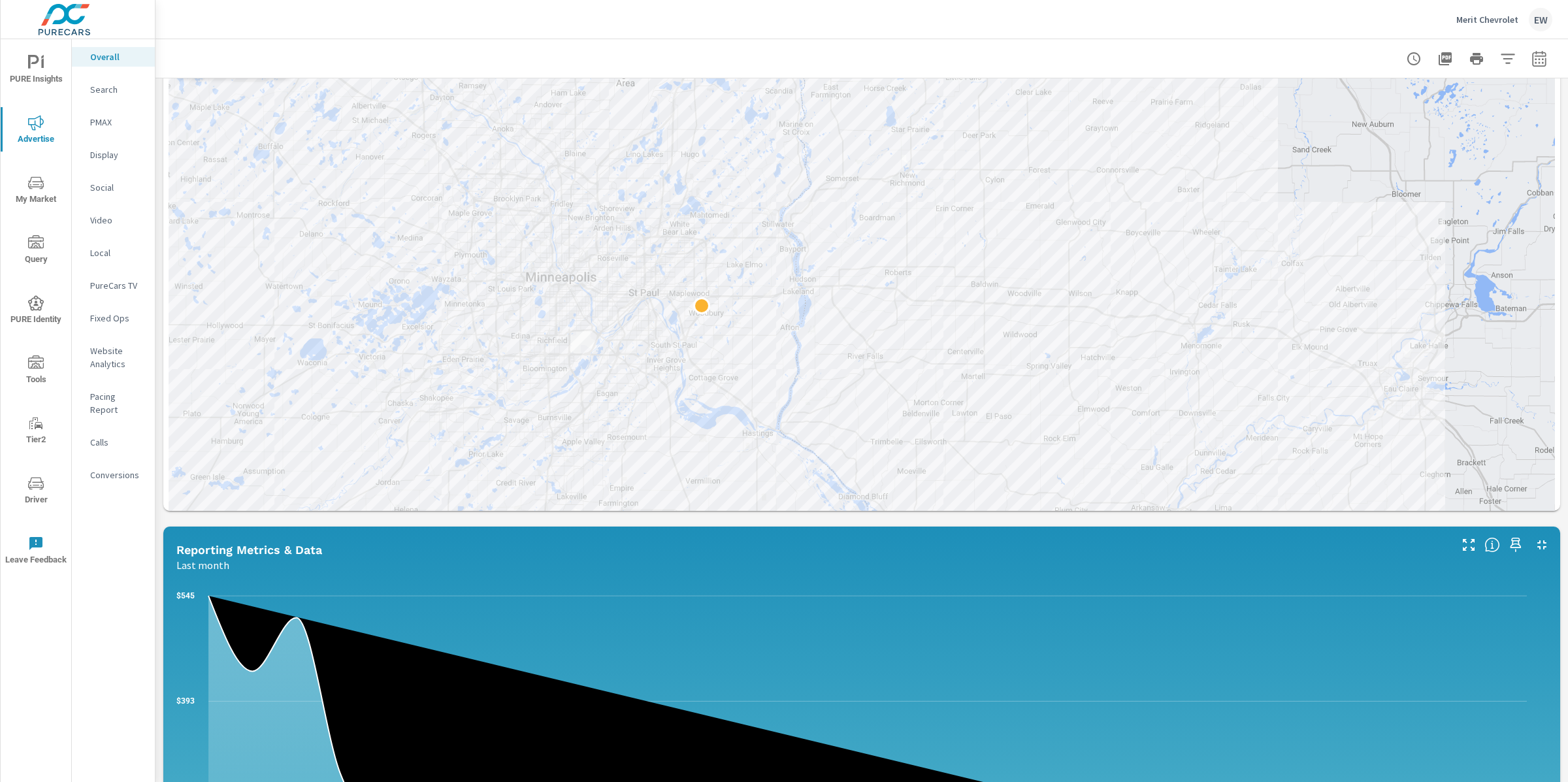
drag, startPoint x: 329, startPoint y: 464, endPoint x: 159, endPoint y: 442, distance: 171.4
click at [159, 442] on div "Paid Media Performance Last month $5,795 Spend $70.67 Spend Per Unit Sold 1,006…" at bounding box center [862, 465] width 1413 height 1822
click at [38, 192] on span "My Market" at bounding box center [35, 191] width 62 height 32
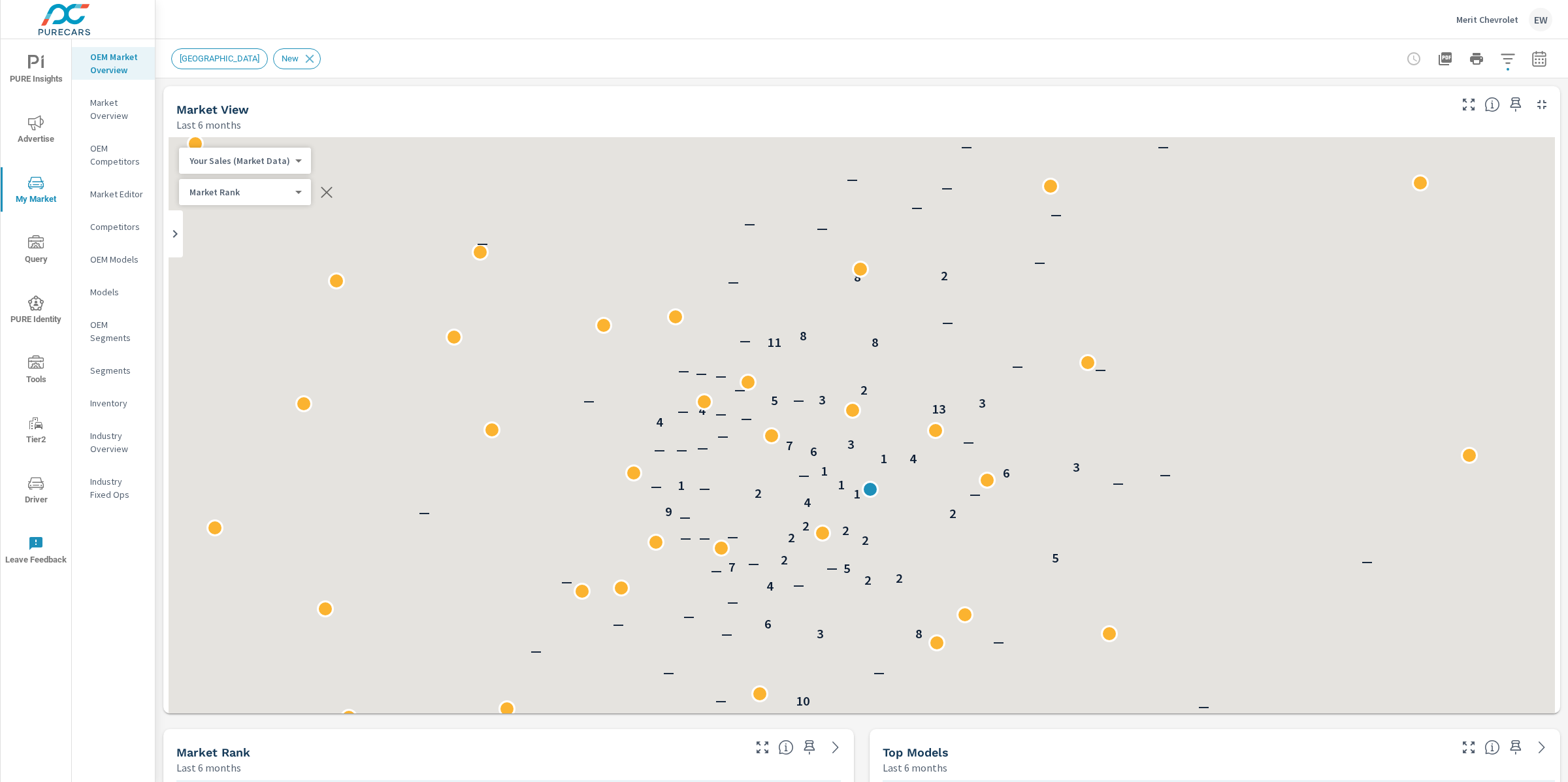
scroll to position [1, 0]
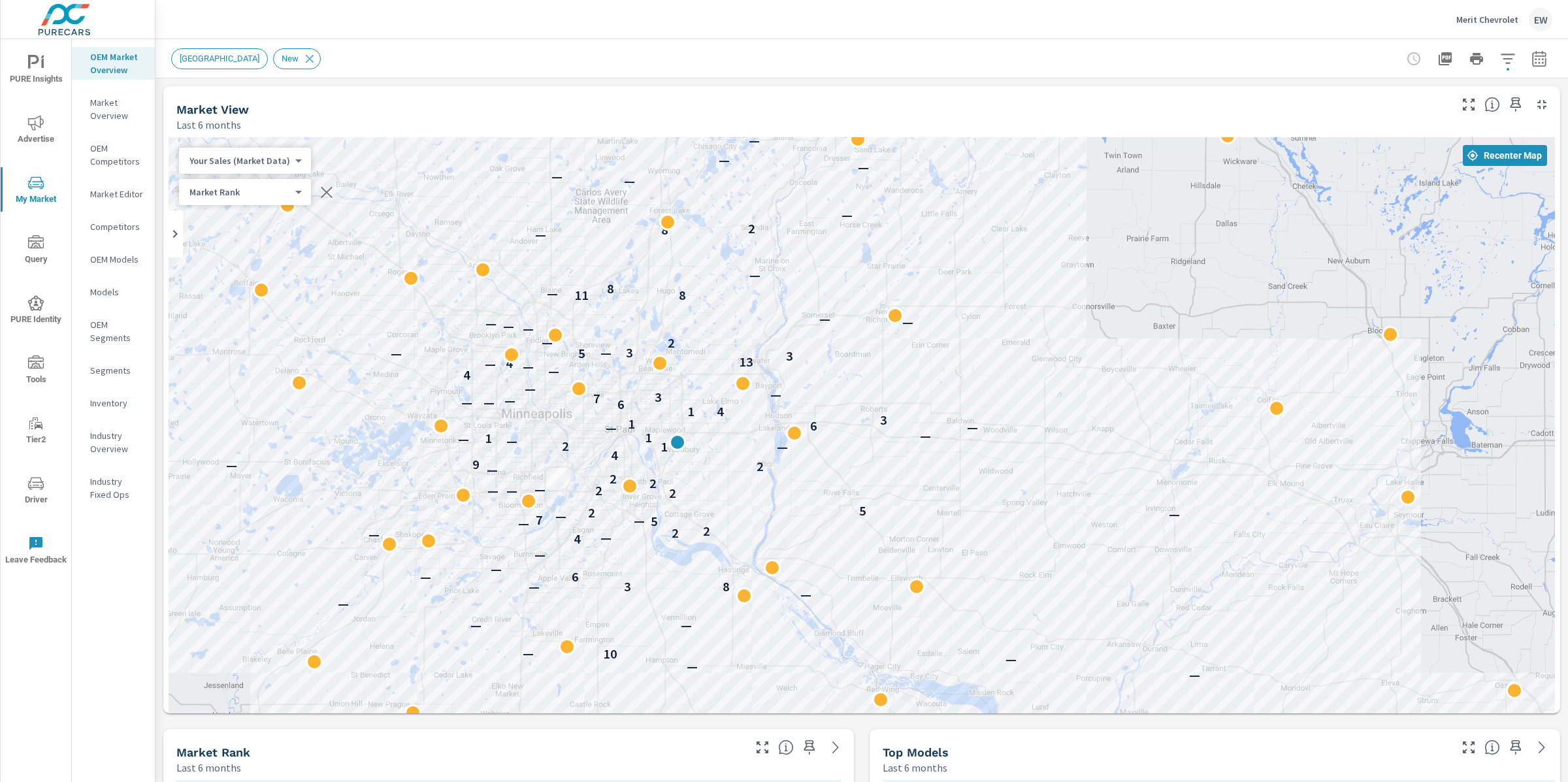
drag, startPoint x: 396, startPoint y: 466, endPoint x: 202, endPoint y: 418, distance: 199.8
click at [202, 418] on div "— — — — — — — — — 10 — — — — — 8 — 3 — 6 — — 4 — — 2 2 — 5 — 7 — — 2 5 — 2 2 — …" at bounding box center [862, 480] width 1387 height 687
click at [523, 501] on div at bounding box center [523, 502] width 17 height 17
click at [634, 432] on div at bounding box center [667, 433] width 225 height 16
